Goal: Navigation & Orientation: Understand site structure

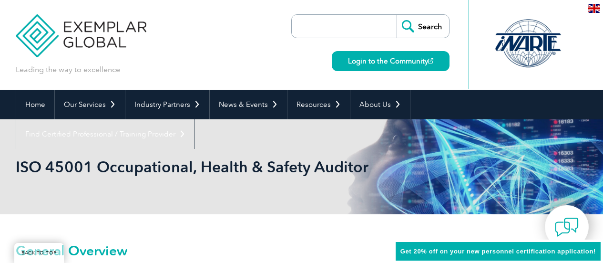
scroll to position [228, 0]
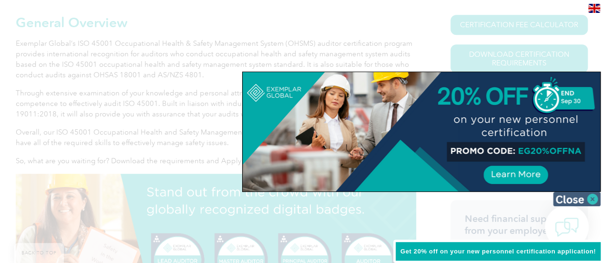
click at [593, 199] on img at bounding box center [577, 199] width 48 height 14
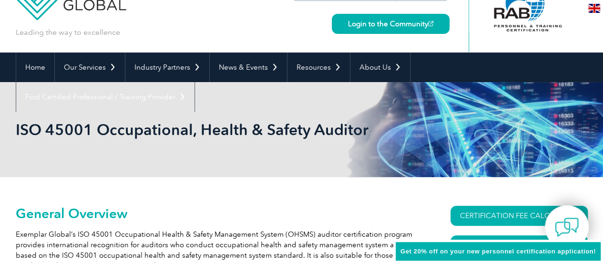
scroll to position [0, 0]
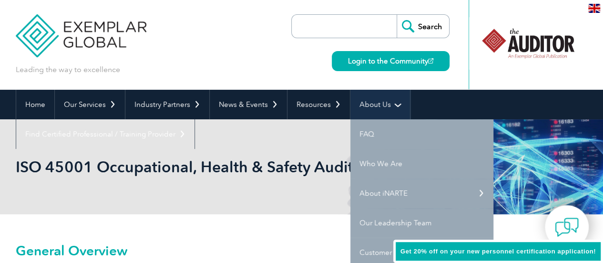
click at [368, 106] on link "About Us" at bounding box center [381, 105] width 60 height 30
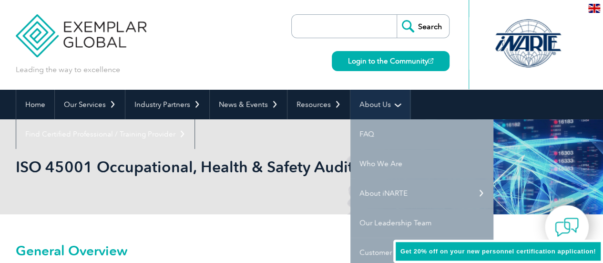
click at [368, 106] on link "About Us" at bounding box center [381, 105] width 60 height 30
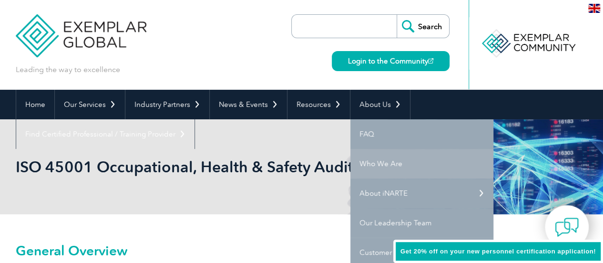
click at [384, 165] on link "Who We Are" at bounding box center [422, 164] width 143 height 30
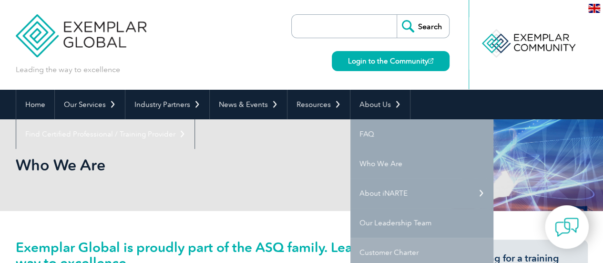
click at [387, 251] on link "Customer Charter" at bounding box center [422, 253] width 143 height 30
